Goal: Transaction & Acquisition: Purchase product/service

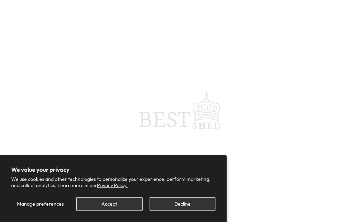
click at [98, 204] on button "Accept" at bounding box center [109, 204] width 66 height 14
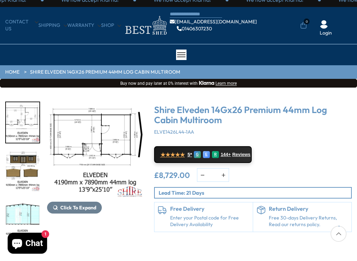
scroll to position [5, 0]
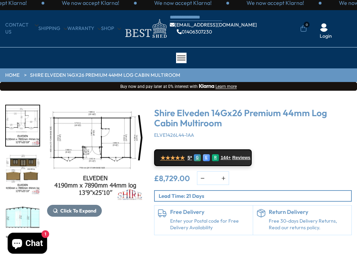
click at [65, 130] on img "2 / 10" at bounding box center [95, 153] width 97 height 97
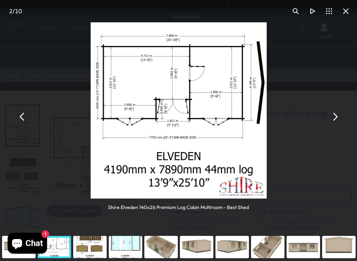
click at [22, 117] on button "You can close this modal content with the ESC key" at bounding box center [22, 116] width 17 height 17
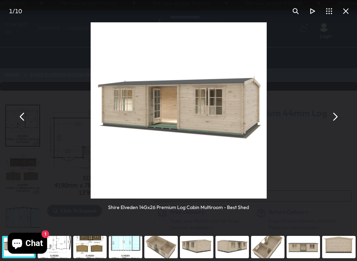
click at [343, 12] on button "You can close this modal content with the ESC key" at bounding box center [346, 11] width 17 height 17
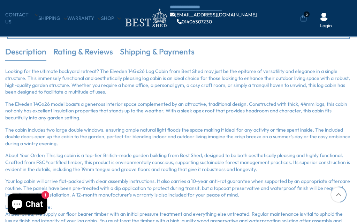
scroll to position [580, 0]
